Goal: Complete application form

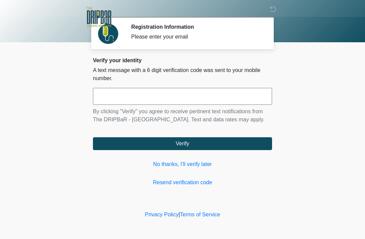
click at [257, 96] on input "text" at bounding box center [182, 96] width 179 height 17
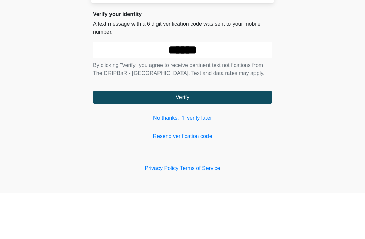
type input "******"
click at [235, 137] on button "Verify" at bounding box center [182, 143] width 179 height 13
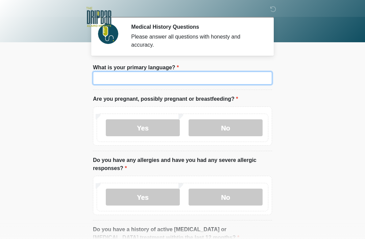
click at [111, 83] on input "What is your primary language?" at bounding box center [182, 78] width 179 height 13
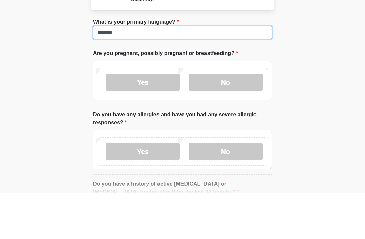
type input "*******"
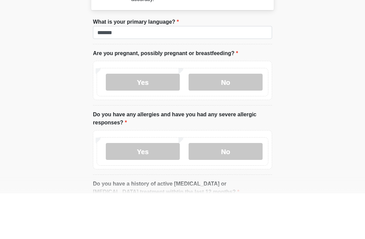
click at [247, 119] on label "No" at bounding box center [226, 127] width 74 height 17
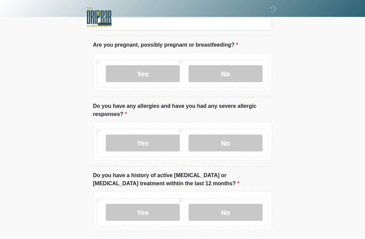
scroll to position [54, 0]
click at [242, 143] on label "No" at bounding box center [226, 143] width 74 height 17
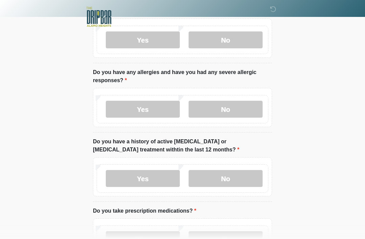
scroll to position [88, 0]
click at [244, 178] on label "No" at bounding box center [226, 178] width 74 height 17
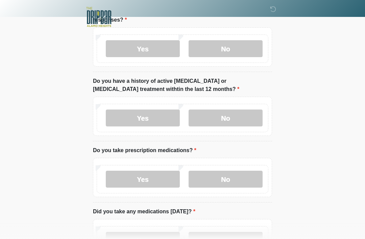
scroll to position [167, 0]
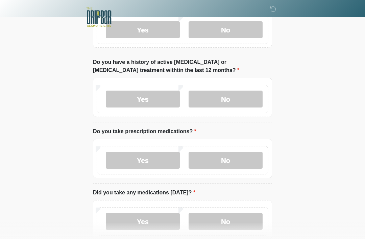
click at [244, 157] on label "No" at bounding box center [226, 160] width 74 height 17
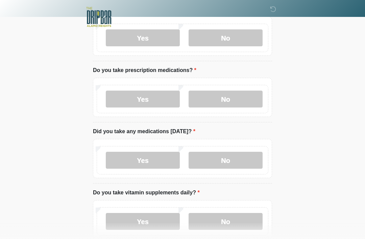
scroll to position [230, 0]
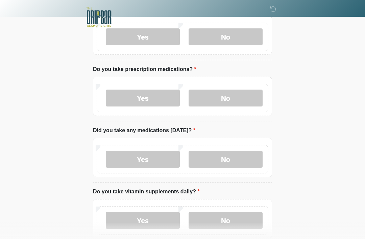
click at [243, 161] on label "No" at bounding box center [226, 159] width 74 height 17
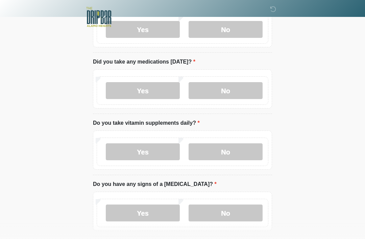
scroll to position [302, 0]
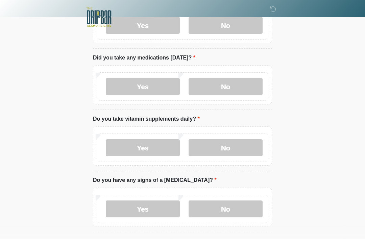
click at [132, 145] on label "Yes" at bounding box center [143, 147] width 74 height 17
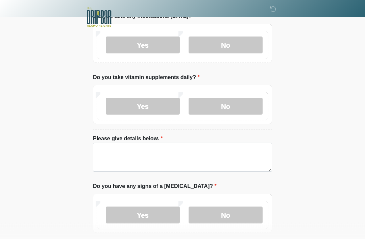
scroll to position [344, 0]
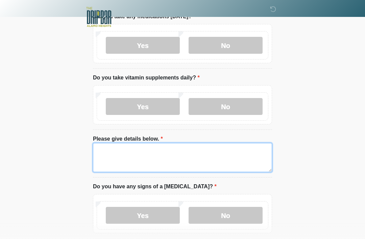
click at [113, 151] on textarea "Please give details below." at bounding box center [182, 157] width 179 height 29
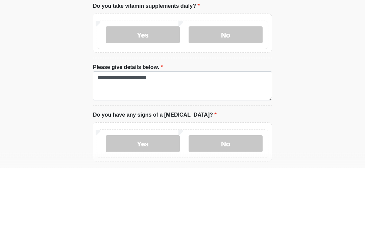
scroll to position [415, 0]
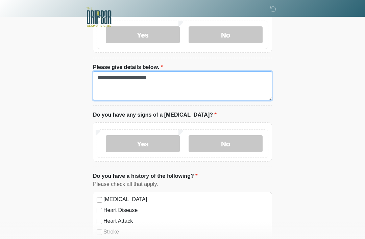
type textarea "**********"
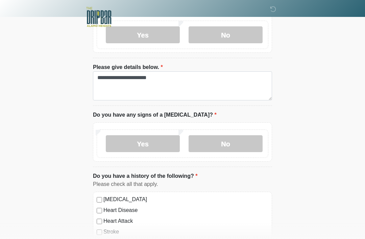
click at [240, 139] on label "No" at bounding box center [226, 143] width 74 height 17
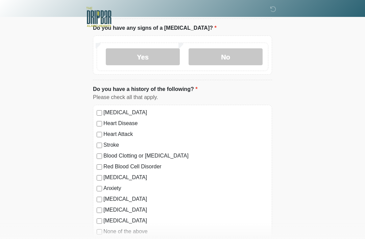
scroll to position [502, 0]
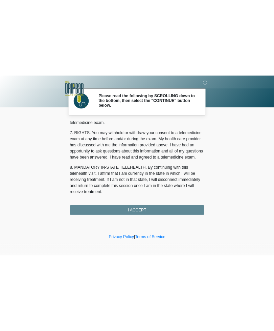
scroll to position [297, 0]
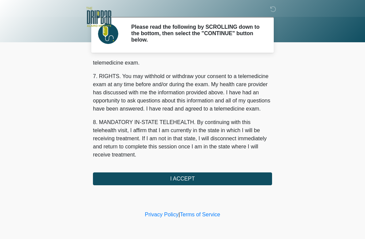
click at [249, 182] on button "I ACCEPT" at bounding box center [182, 179] width 179 height 13
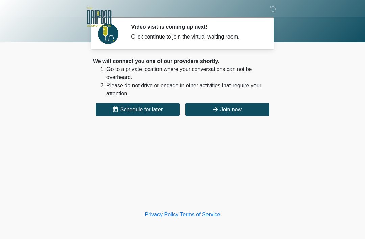
click at [252, 107] on button "Join now" at bounding box center [227, 109] width 84 height 13
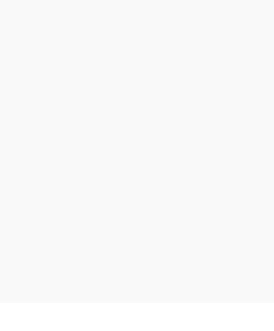
scroll to position [2, 0]
